Goal: Task Accomplishment & Management: Use online tool/utility

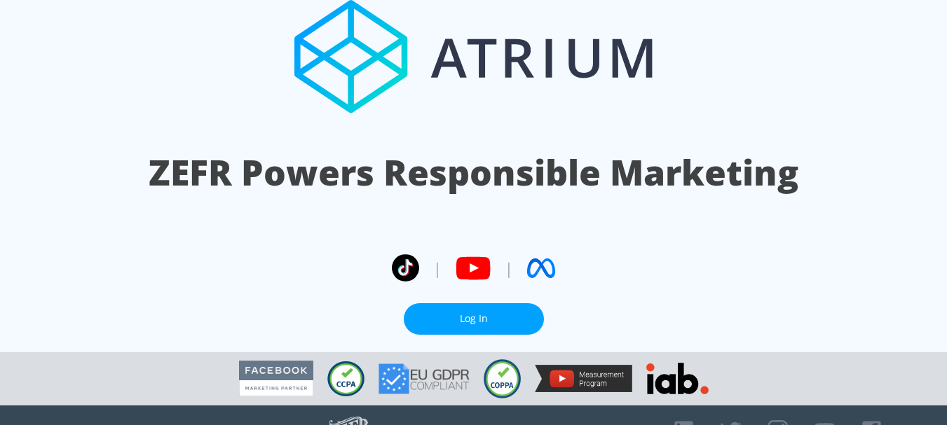
click at [489, 324] on link "Log In" at bounding box center [474, 319] width 140 height 32
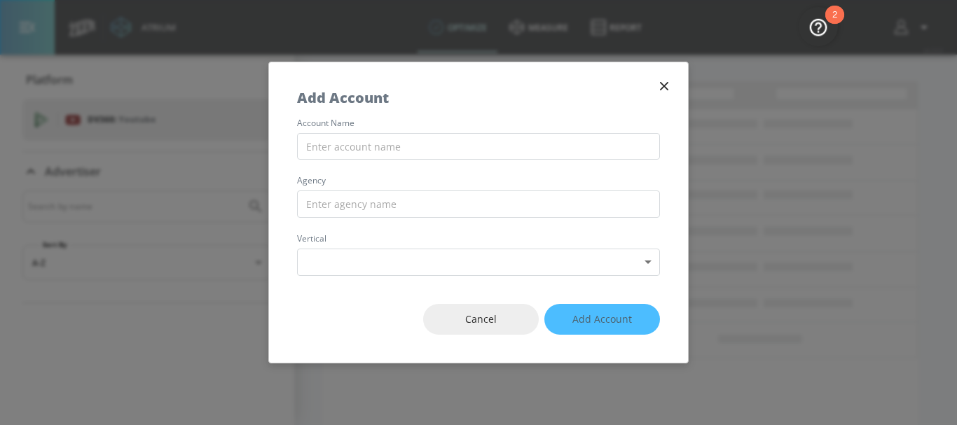
click at [666, 88] on icon "button" at bounding box center [664, 86] width 8 height 8
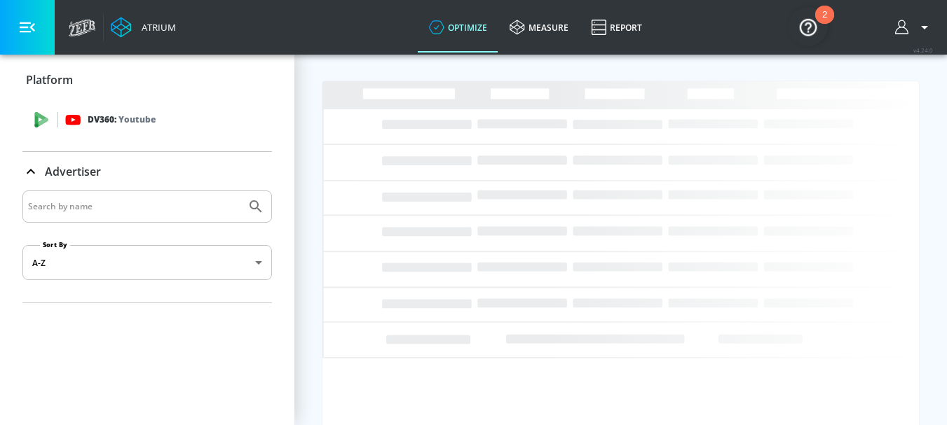
click at [165, 131] on div "DV360: Youtube" at bounding box center [146, 120] width 249 height 42
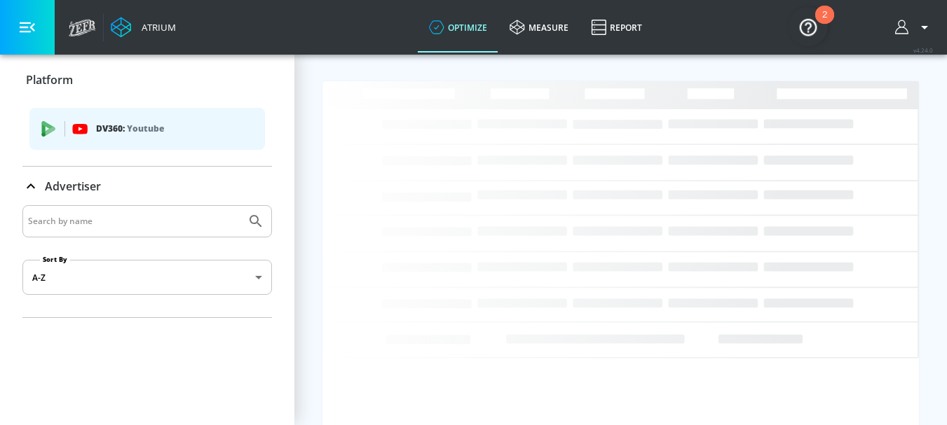
click at [32, 189] on icon at bounding box center [30, 186] width 17 height 17
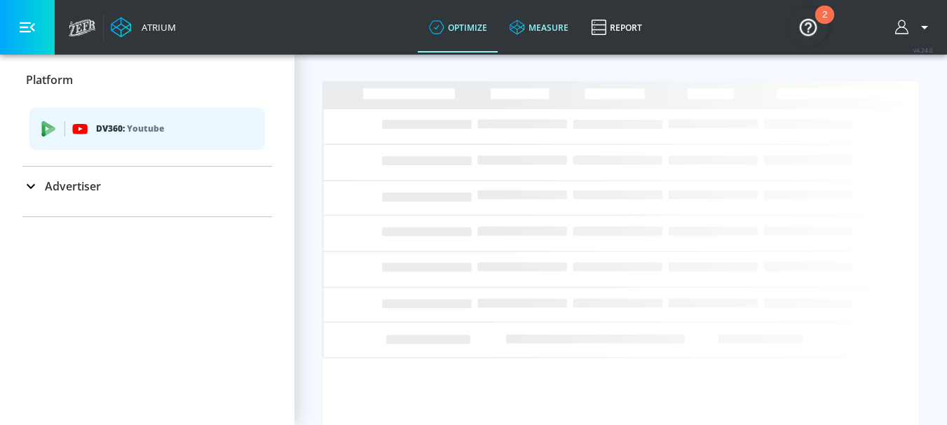
click at [543, 41] on link "measure" at bounding box center [538, 27] width 81 height 50
